Goal: Task Accomplishment & Management: Manage account settings

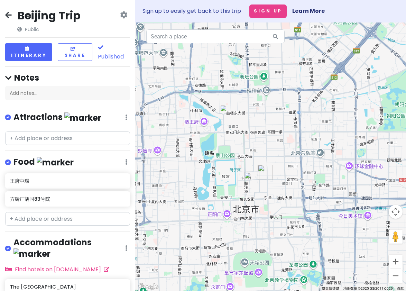
scroll to position [36, 0]
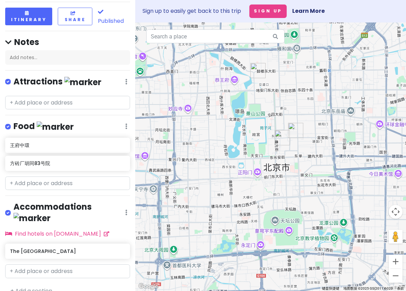
drag, startPoint x: 258, startPoint y: 185, endPoint x: 290, endPoint y: 145, distance: 50.4
click at [290, 145] on div at bounding box center [270, 157] width 271 height 269
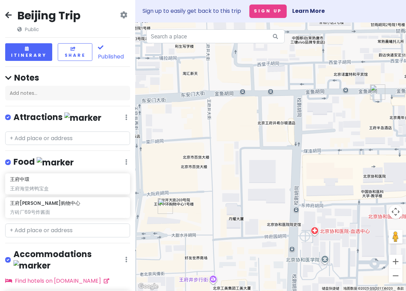
scroll to position [47, 0]
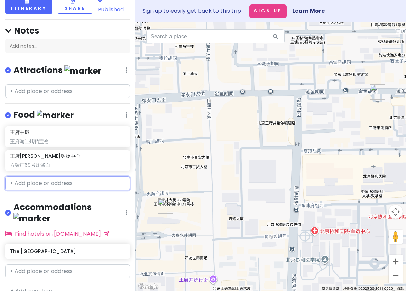
click at [51, 186] on input "text" at bounding box center [67, 184] width 125 height 14
paste input "ICHIKURA"
type input "ICHIKURA"
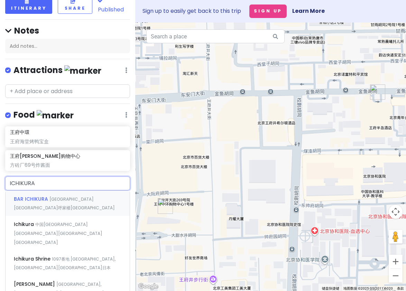
click at [96, 194] on div "BAR ICHIKURA 中国北京市朝阳区呼家楼东三环北路" at bounding box center [68, 204] width 124 height 26
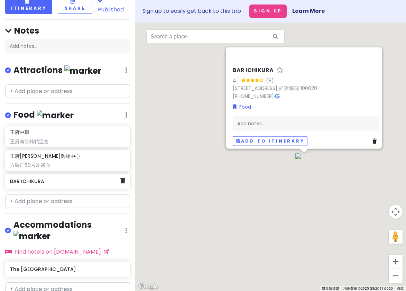
click at [68, 183] on h6 "BAR ICHIKURA" at bounding box center [65, 181] width 110 height 6
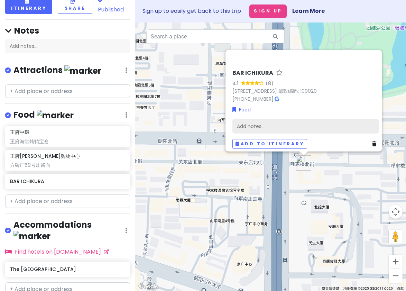
click at [253, 120] on div "Add notes..." at bounding box center [306, 126] width 147 height 15
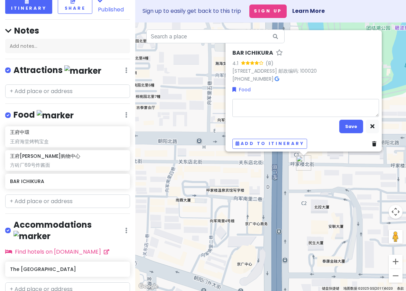
type textarea "x"
type textarea "x n"
type textarea "x"
type textarea "x no"
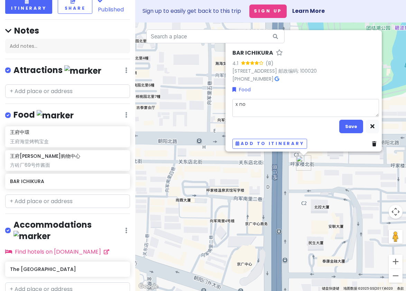
type textarea "x"
type textarea "x no ie"
type textarea "x"
type textarea "x no"
type textarea "x"
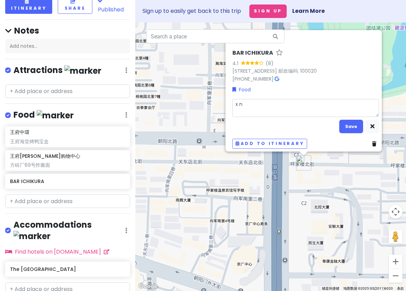
type textarea "x"
type textarea "j"
type textarea "x"
type textarea "ji"
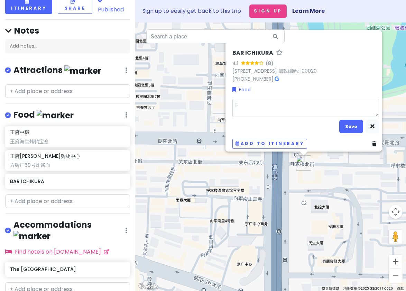
type textarea "x"
type textarea "jiu"
type textarea "x"
type textarea "jiu b"
type textarea "x"
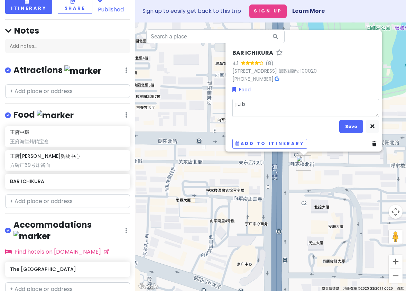
type textarea "jiu ba"
type textarea "x"
type textarea "jiu b"
type textarea "x"
type textarea "酒吧"
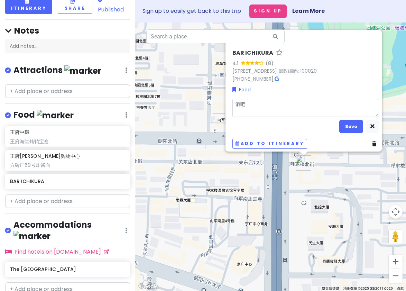
type textarea "x"
type textarea "酒"
type textarea "x"
type textarea "b"
type textarea "x"
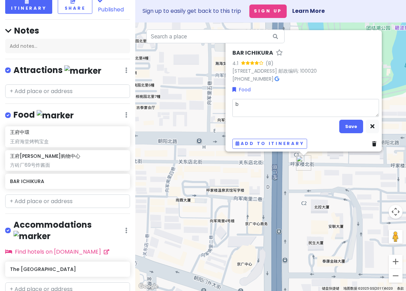
type textarea "bi"
type textarea "x"
type textarea "bin"
type textarea "x"
type textarea "bin q"
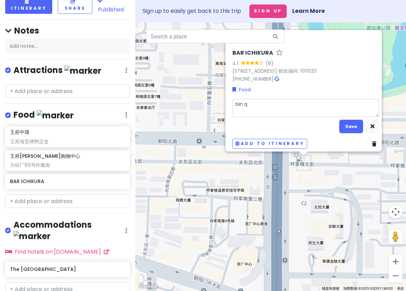
type textarea "x"
type textarea "bin qi"
type textarea "x"
type textarea "bin qi l"
type textarea "x"
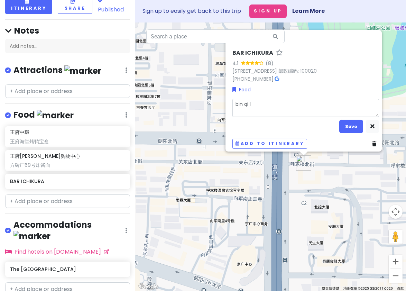
type textarea "bin qi li"
type textarea "x"
type textarea "bin qi lin"
type textarea "x"
type textarea "宾麒麟"
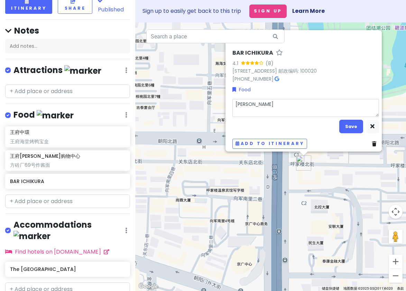
type textarea "x"
type textarea "宾麒"
type textarea "x"
type textarea "宾"
type textarea "x"
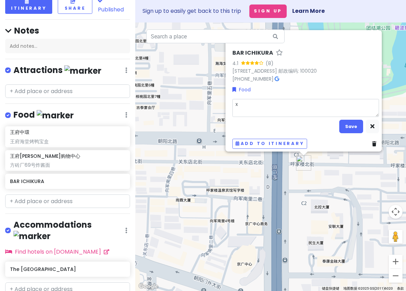
type textarea "x"
type textarea "x n"
type textarea "x"
type textarea "x no"
type textarea "x"
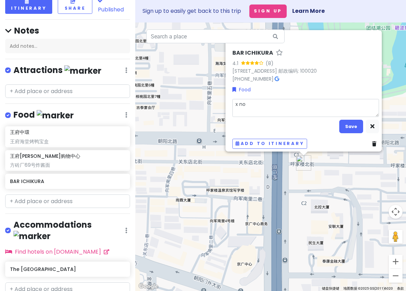
type textarea "x no w"
type textarea "x"
type textarea "x no we"
type textarea "x"
type textarea "x no w"
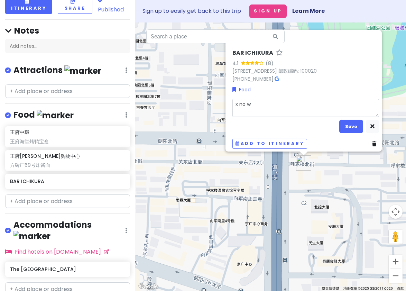
type textarea "x"
type textarea "x no"
type textarea "x"
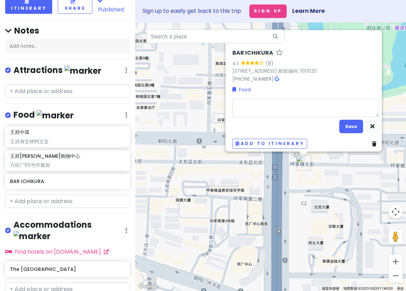
type textarea "b"
type textarea "x"
type textarea "bi"
type textarea "x"
type textarea "bin"
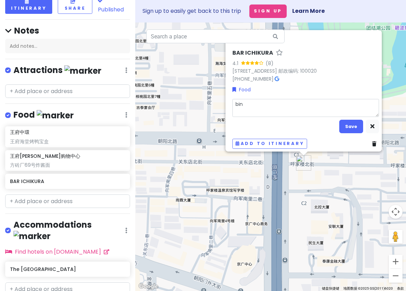
type textarea "x"
type textarea "bin q"
type textarea "x"
type textarea "bin qi"
type textarea "x"
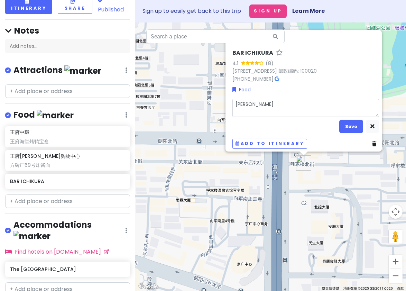
type textarea "bin qi l"
type textarea "x"
type textarea "bin qi li"
type textarea "x"
type textarea "bin qi lin"
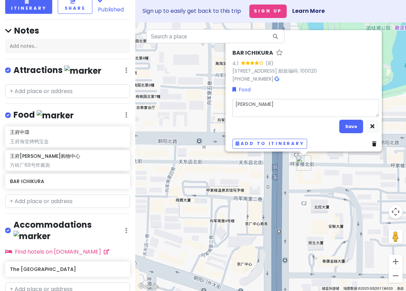
type textarea "x"
type textarea "bin qi ling"
type textarea "x"
type textarea "bin qi lin"
type textarea "x"
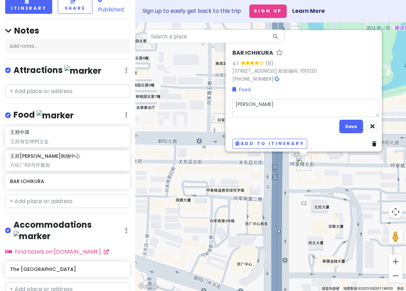
type textarea "bin qi li"
type textarea "x"
type textarea "bin qi l"
type textarea "x"
type textarea "bin qi"
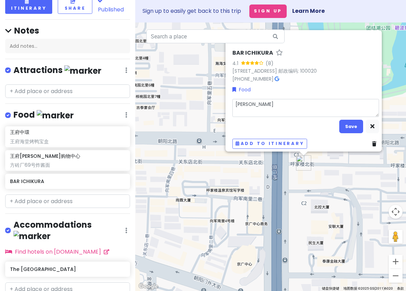
type textarea "x"
type textarea "bin q"
type textarea "x"
type textarea "bin"
type textarea "x"
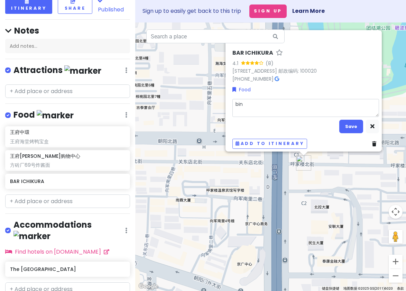
type textarea "bi"
type textarea "x"
type textarea "b"
type textarea "x"
type textarea "b"
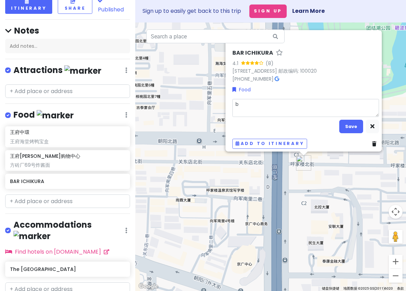
type textarea "x"
type textarea "bi"
type textarea "x"
type textarea "bin"
type textarea "x"
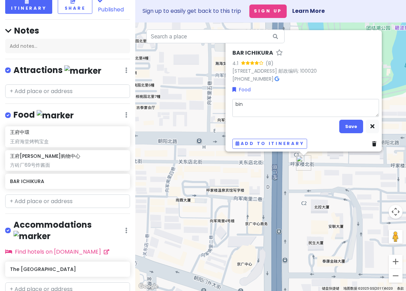
type textarea "bing"
type textarea "x"
type textarea "bing q"
type textarea "x"
type textarea "bing qi"
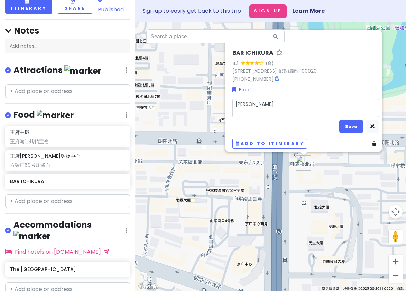
type textarea "x"
type textarea "bing qi l"
type textarea "x"
type textarea "bing qi li"
type textarea "x"
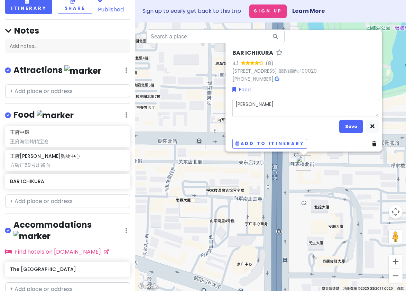
type textarea "bing qi lin"
type textarea "x"
type textarea "bing qi ling"
type textarea "x"
type textarea "冰淇凌"
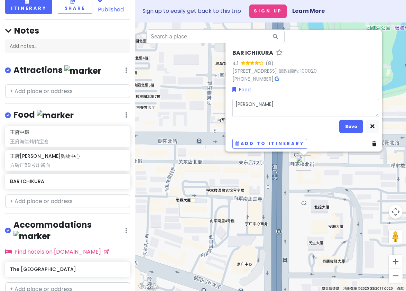
type textarea "x"
type textarea "冰淇凌j"
type textarea "x"
type textarea "冰淇凌ji"
type textarea "x"
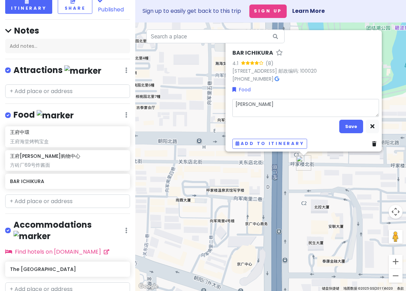
type textarea "冰淇凌ji w"
type textarea "x"
type textarea "冰淇凌ji wei"
type textarea "x"
type textarea "冰淇凌ji wei j"
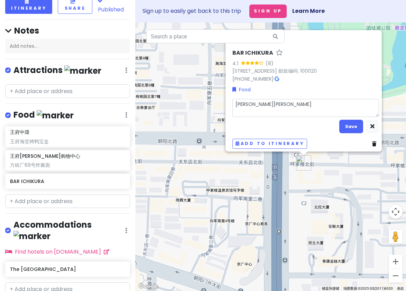
type textarea "x"
type textarea "冰淇凌ji wei ji"
type textarea "x"
type textarea "冰淇凌ji wei jiu"
type textarea "x"
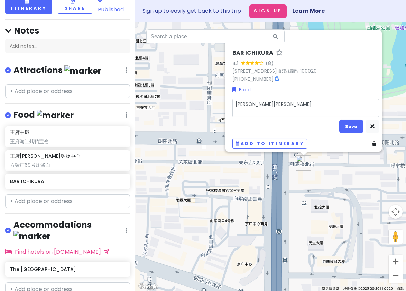
type textarea "冰淇凌鸡尾酒"
type textarea "x"
type textarea "冰淇凌鸡尾酒"
click at [351, 126] on button "Save" at bounding box center [352, 127] width 24 height 14
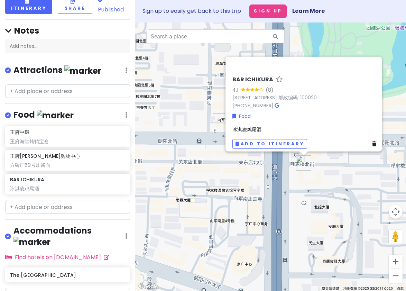
click at [320, 40] on div "BAR ICHIKURA 4.1 (8) 中国北京市朝阳区呼家楼东三环北路36号 邮政编码: 100020 +86 10 6507 1107 · Food 冰…" at bounding box center [270, 157] width 271 height 269
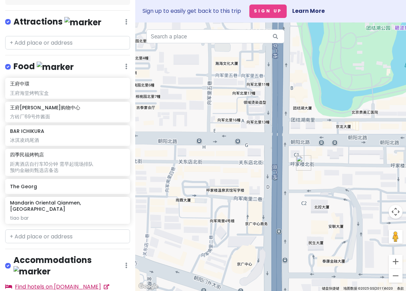
scroll to position [0, 0]
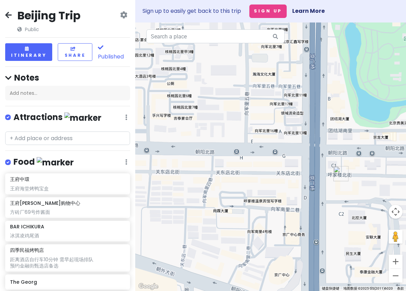
drag, startPoint x: 189, startPoint y: 70, endPoint x: 228, endPoint y: 81, distance: 40.8
click at [228, 81] on div at bounding box center [270, 157] width 271 height 269
